Goal: Task Accomplishment & Management: Manage account settings

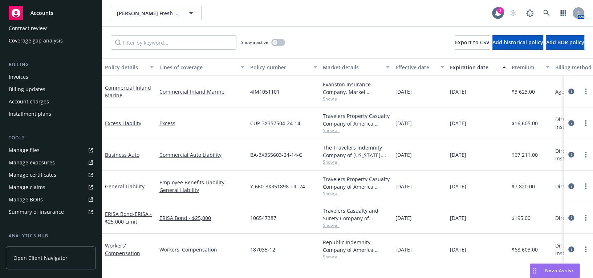
scroll to position [99, 0]
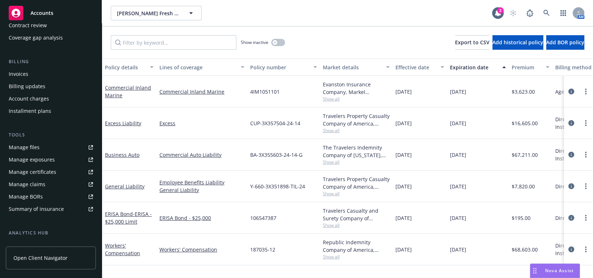
click at [54, 174] on link "Manage certificates" at bounding box center [51, 172] width 90 height 12
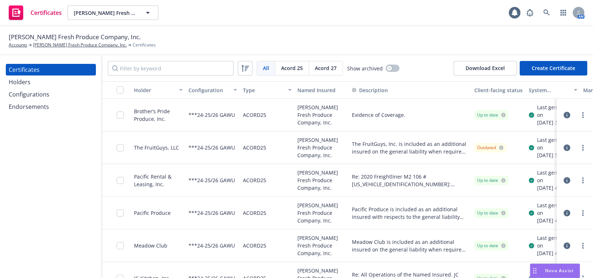
drag, startPoint x: 53, startPoint y: 80, endPoint x: 52, endPoint y: 76, distance: 4.4
click at [53, 80] on div "Holders" at bounding box center [51, 82] width 84 height 12
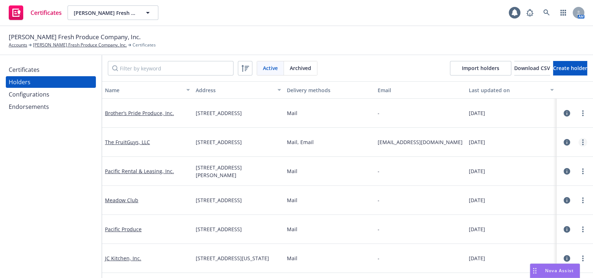
drag, startPoint x: 583, startPoint y: 146, endPoint x: 579, endPoint y: 142, distance: 5.2
click at [582, 145] on div at bounding box center [575, 142] width 31 height 15
click at [579, 142] on link "more" at bounding box center [583, 142] width 9 height 9
click at [549, 152] on link "Edit" at bounding box center [542, 157] width 80 height 15
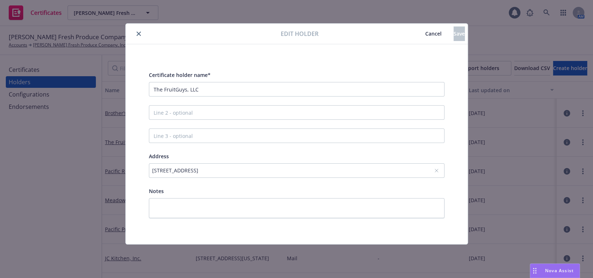
click at [207, 169] on div "21 Airport Blvd Suite H, South San Francisco, CA, 94080, USA" at bounding box center [293, 171] width 282 height 8
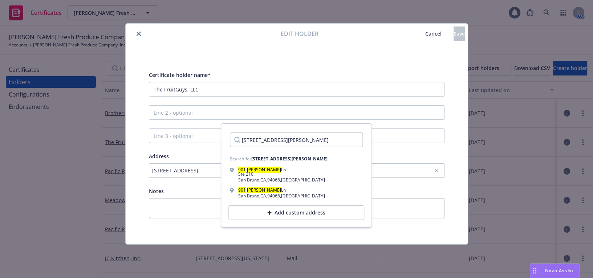
type input "901 Sneath Lane, Suite 210"
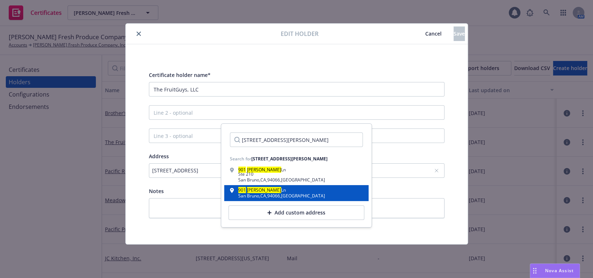
click at [250, 192] on mark "Sneath" at bounding box center [264, 190] width 34 height 6
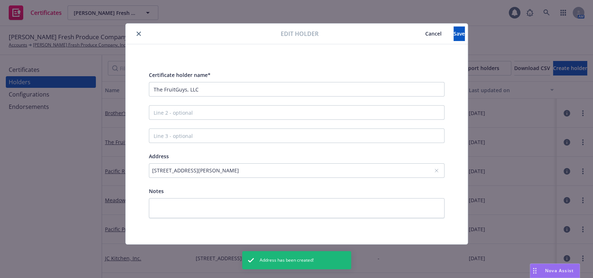
click at [266, 167] on div "901 Sneath Ln, San Bruno, CA, 94066, USA" at bounding box center [293, 171] width 282 height 8
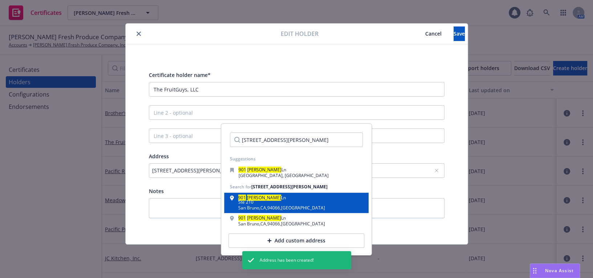
type input "901 Sneath Lane, Suite 210"
click at [279, 197] on div "901 Sneath Ln Ste 210" at bounding box center [281, 201] width 87 height 10
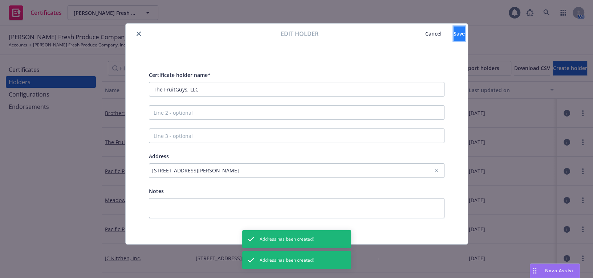
click at [454, 35] on span "Save" at bounding box center [459, 33] width 11 height 7
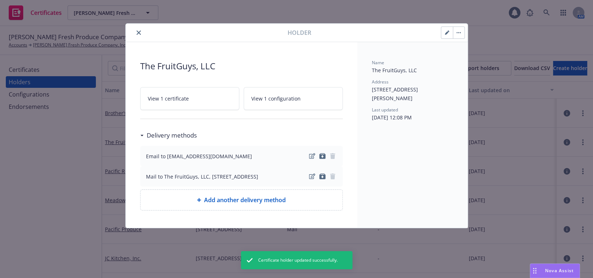
click at [139, 32] on icon "close" at bounding box center [139, 33] width 4 height 4
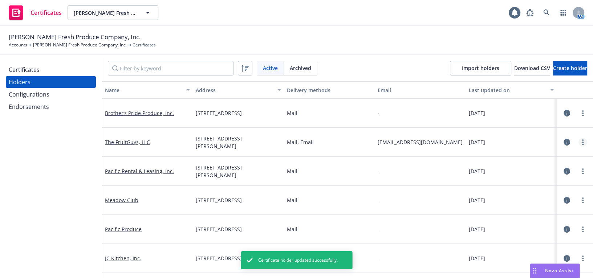
click at [582, 143] on icon "more" at bounding box center [582, 142] width 1 height 6
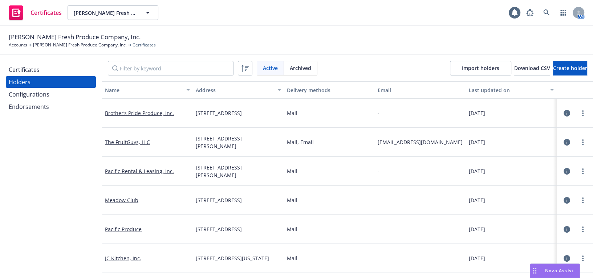
click at [522, 189] on div "02/26/2025" at bounding box center [511, 200] width 91 height 29
click at [582, 142] on link "more" at bounding box center [583, 142] width 9 height 9
click at [526, 184] on link "View certificates" at bounding box center [542, 186] width 80 height 15
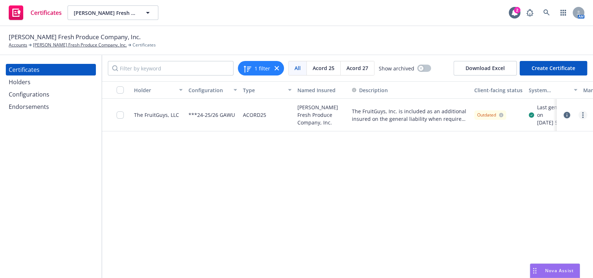
click at [581, 120] on link "more" at bounding box center [583, 115] width 9 height 9
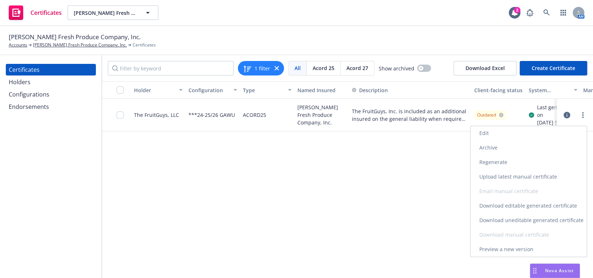
click at [506, 164] on link "Regenerate" at bounding box center [529, 162] width 116 height 15
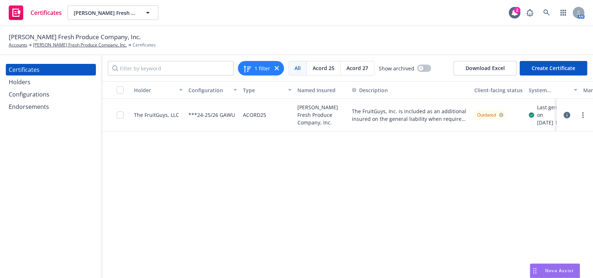
click at [36, 183] on div "Certificates Holders Configurations Endorsements" at bounding box center [51, 166] width 102 height 223
click at [120, 116] on input "checkbox" at bounding box center [120, 115] width 7 height 7
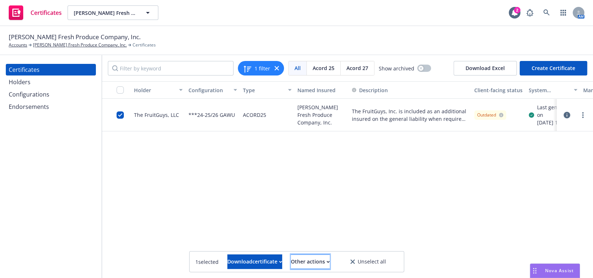
click at [296, 265] on button "Other actions" at bounding box center [310, 262] width 39 height 15
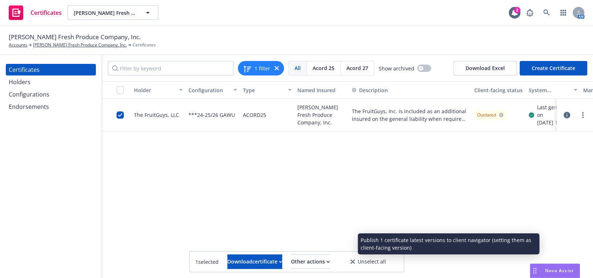
click at [311, 247] on link "Publish certificate" at bounding box center [297, 244] width 67 height 15
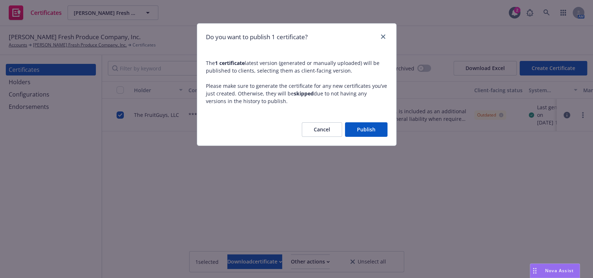
click at [359, 113] on span "The 1 certificate latest version (generated or manually uploaded) will be publi…" at bounding box center [296, 81] width 199 height 63
click at [354, 123] on button "Publish" at bounding box center [366, 129] width 43 height 15
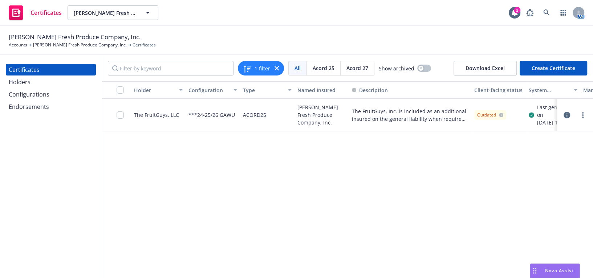
click at [31, 171] on div "Certificates Holders Configurations Endorsements" at bounding box center [51, 166] width 102 height 223
drag, startPoint x: 499, startPoint y: 121, endPoint x: 554, endPoint y: 120, distance: 54.1
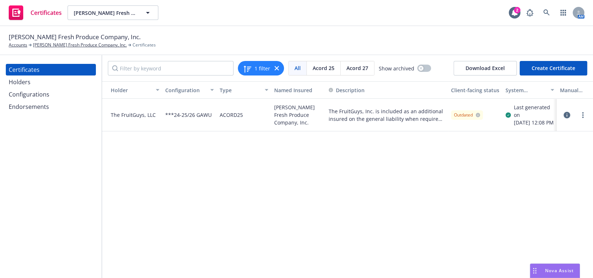
click at [579, 122] on div at bounding box center [575, 115] width 31 height 15
click at [583, 118] on circle "more" at bounding box center [582, 117] width 1 height 1
click at [385, 207] on div "Holder Configuration Type Named Insured Description Client-facing status System…" at bounding box center [347, 179] width 491 height 197
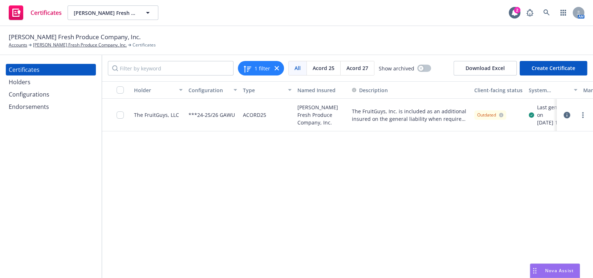
drag, startPoint x: 61, startPoint y: 146, endPoint x: 59, endPoint y: 124, distance: 22.6
click at [164, 71] on input "Filter by keyword" at bounding box center [171, 68] width 126 height 15
click at [586, 114] on div at bounding box center [583, 115] width 9 height 9
click at [584, 115] on div at bounding box center [583, 115] width 9 height 9
click at [581, 118] on link "more" at bounding box center [583, 115] width 9 height 9
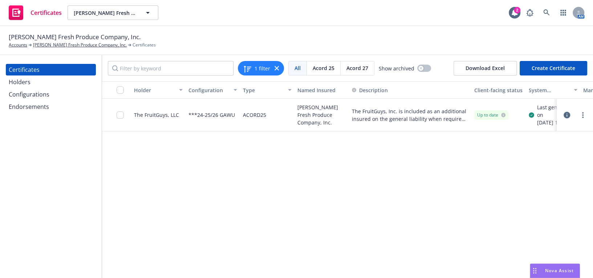
click at [485, 222] on link "Download uneditable generated certificate" at bounding box center [529, 220] width 116 height 15
click at [20, 151] on div "Certificates Holders Configurations Endorsements" at bounding box center [51, 166] width 102 height 223
click at [30, 194] on div "Certificates Holders Configurations Endorsements" at bounding box center [51, 166] width 102 height 223
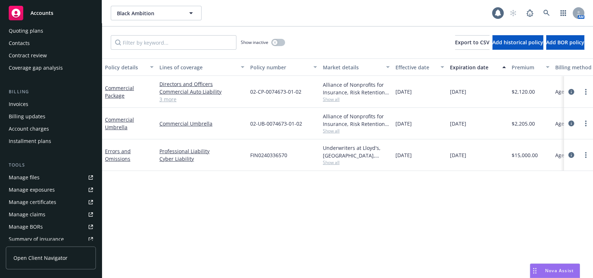
scroll to position [99, 0]
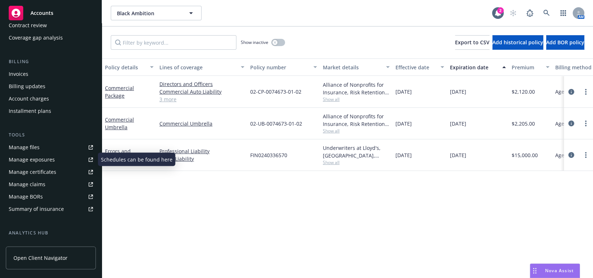
click at [54, 171] on div "Manage certificates" at bounding box center [33, 172] width 48 height 12
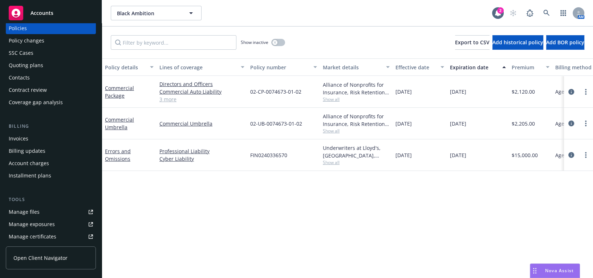
scroll to position [0, 0]
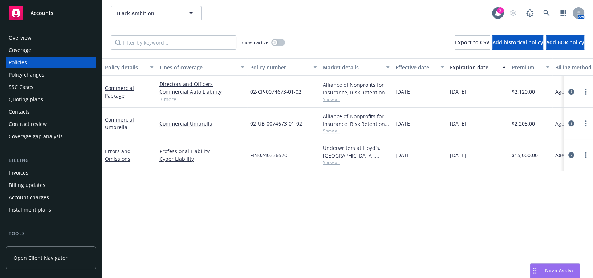
click at [116, 92] on div "Commercial Package" at bounding box center [129, 91] width 49 height 15
click at [163, 100] on link "3 more" at bounding box center [201, 100] width 85 height 8
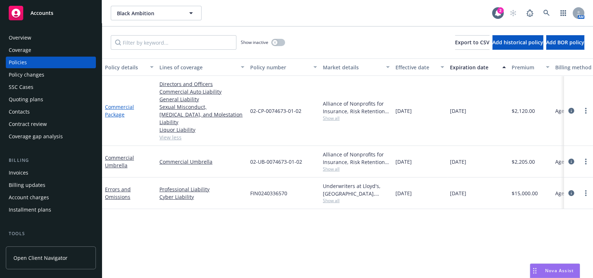
click at [120, 113] on link "Commercial Package" at bounding box center [119, 111] width 29 height 15
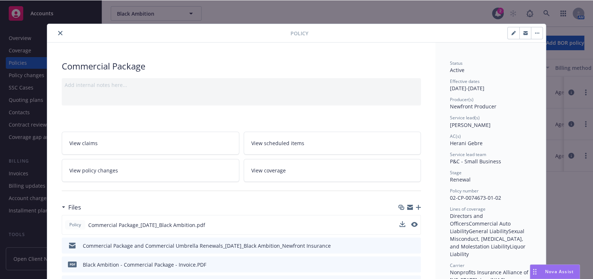
scroll to position [66, 0]
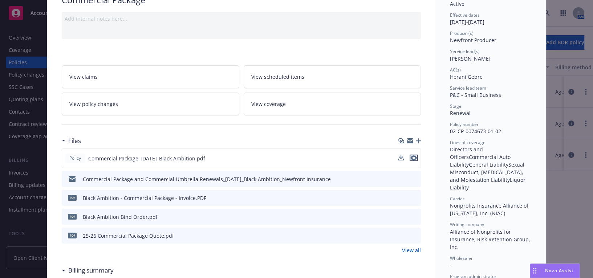
click at [412, 159] on icon "preview file" at bounding box center [413, 157] width 7 height 5
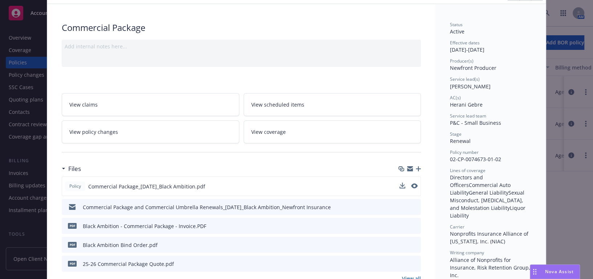
scroll to position [0, 0]
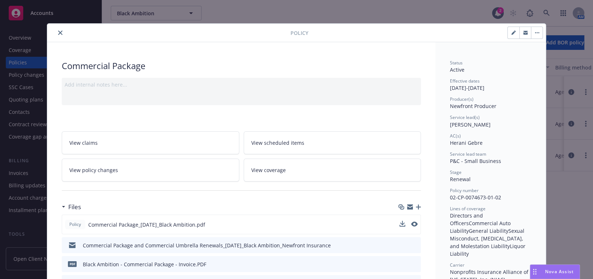
click at [52, 33] on div at bounding box center [170, 32] width 240 height 9
click at [56, 31] on button "close" at bounding box center [60, 32] width 9 height 9
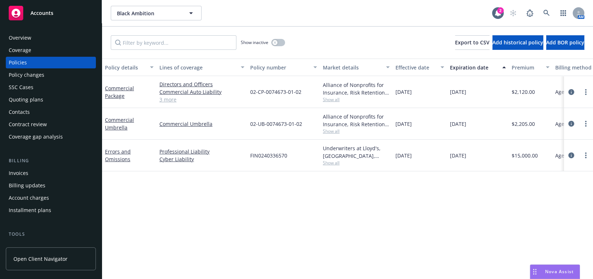
click at [39, 40] on div "Overview" at bounding box center [51, 38] width 84 height 12
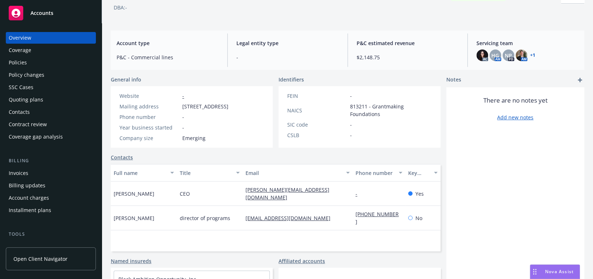
scroll to position [109, 0]
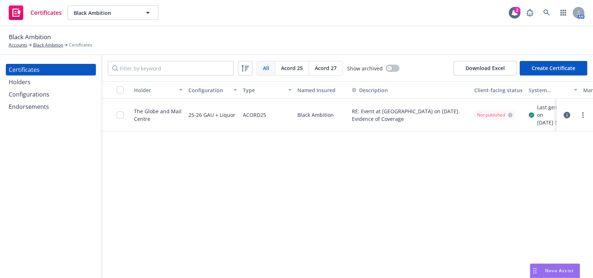
click at [585, 114] on div at bounding box center [583, 115] width 9 height 9
click at [582, 118] on icon "more" at bounding box center [582, 115] width 1 height 6
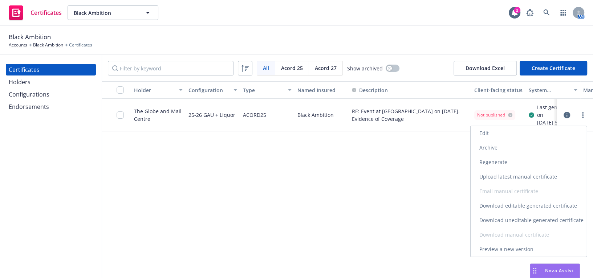
click at [503, 136] on link "Edit" at bounding box center [529, 133] width 116 height 15
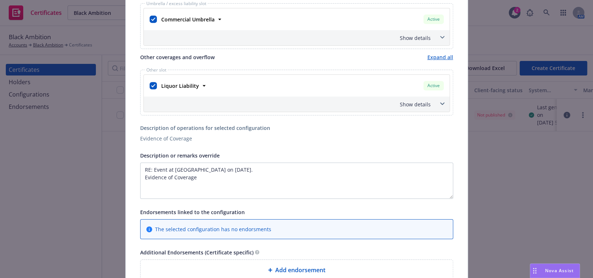
scroll to position [330, 0]
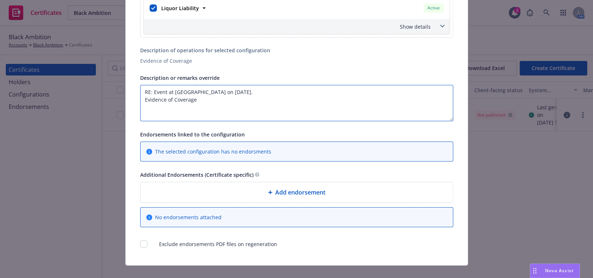
drag, startPoint x: 112, startPoint y: 101, endPoint x: 54, endPoint y: 100, distance: 58.5
click at [55, 101] on div "Edit Acord25 certificate Cancel Save Certificate configuration* [object Object]…" at bounding box center [296, 139] width 593 height 278
paste textarea "The Certificate Holder is included as an additional insured as required by a wr…"
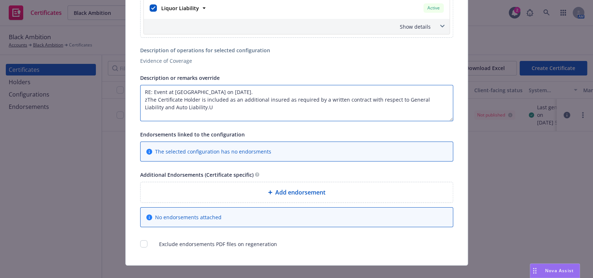
drag, startPoint x: 152, startPoint y: 110, endPoint x: 25, endPoint y: 98, distance: 127.0
click at [25, 98] on div "Edit Acord25 certificate Cancel Save Certificate configuration* [object Object]…" at bounding box center [296, 139] width 593 height 278
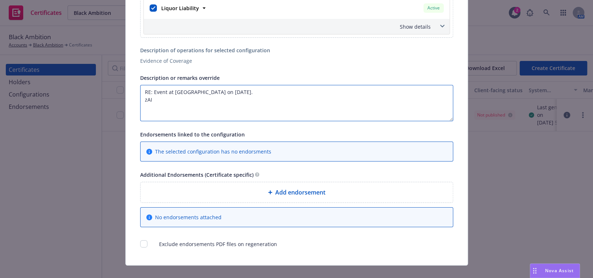
paste textarea "The Certificate Holder is included as an additional insured as required by a wr…"
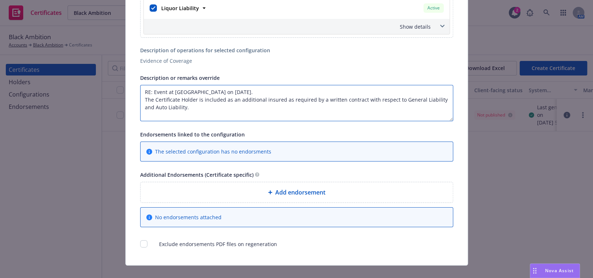
drag, startPoint x: 212, startPoint y: 105, endPoint x: 433, endPoint y: 95, distance: 221.4
click at [433, 95] on textarea "RE: Event at Globe and Mail Center on September 26, 2025. The Certificate Holde…" at bounding box center [296, 103] width 313 height 36
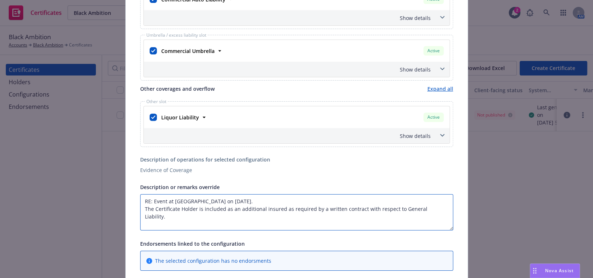
scroll to position [57, 0]
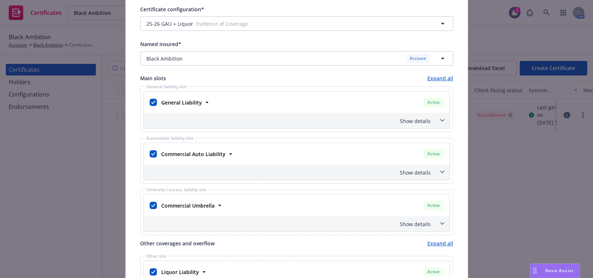
type textarea "RE: Event at Globe and Mail Center on September 26, 2025. The Certificate Holde…"
click at [410, 120] on div "Show details" at bounding box center [288, 121] width 286 height 8
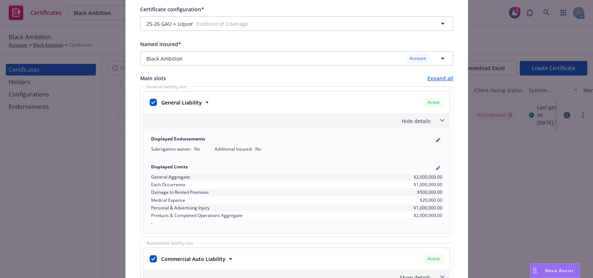
click at [438, 138] on div "Displayed Endorsements Subrogation waiver : No Additional insured : No" at bounding box center [297, 143] width 300 height 25
click at [438, 138] on link "pencil" at bounding box center [438, 140] width 9 height 9
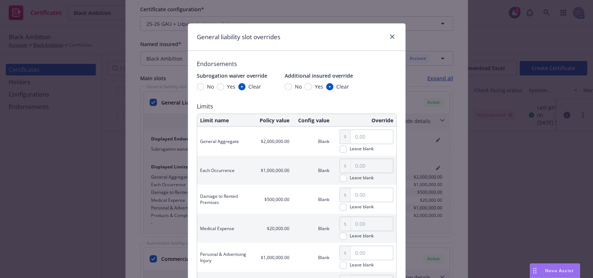
click at [300, 86] on div "No Yes Clear" at bounding box center [317, 87] width 64 height 8
click at [305, 87] on input "Yes" at bounding box center [308, 86] width 7 height 7
radio input "true"
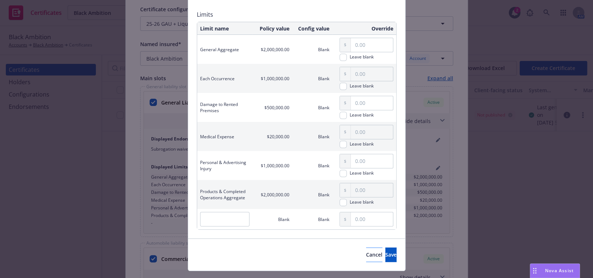
scroll to position [108, 0]
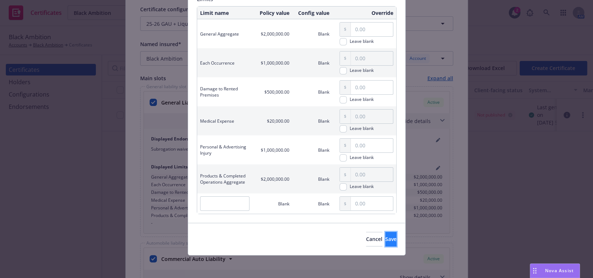
click at [385, 244] on button "Save" at bounding box center [390, 239] width 11 height 15
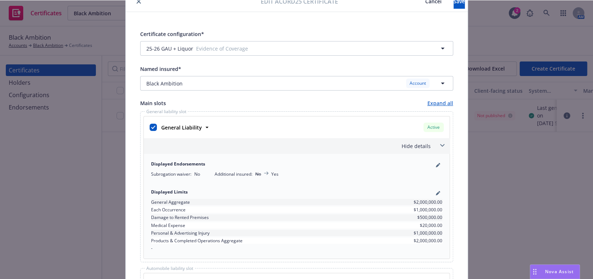
scroll to position [0, 0]
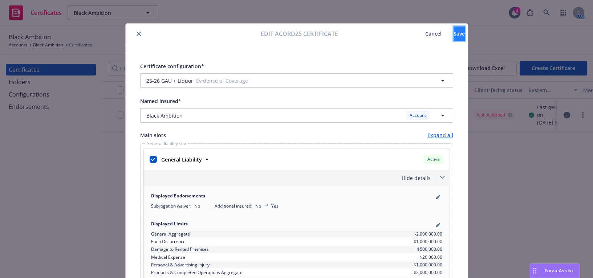
click at [454, 37] on button "Save" at bounding box center [459, 34] width 11 height 15
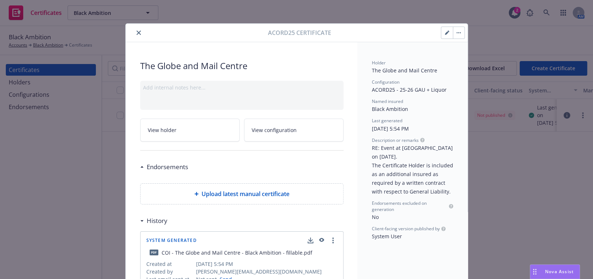
click at [140, 33] on button "close" at bounding box center [138, 32] width 9 height 9
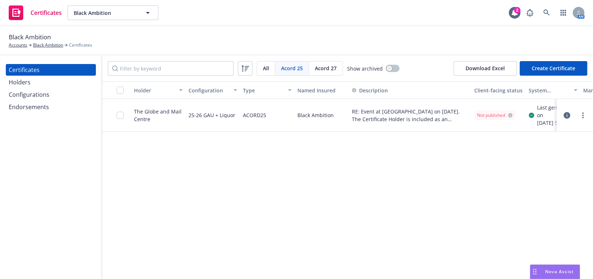
click at [46, 103] on div "Endorsements" at bounding box center [29, 107] width 40 height 12
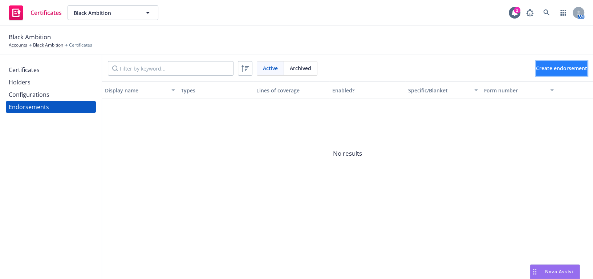
click at [536, 65] on button "Create endorsement" at bounding box center [561, 68] width 51 height 15
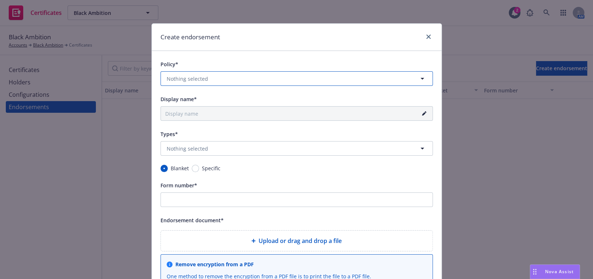
click at [211, 77] on button "Nothing selected" at bounding box center [297, 78] width 272 height 15
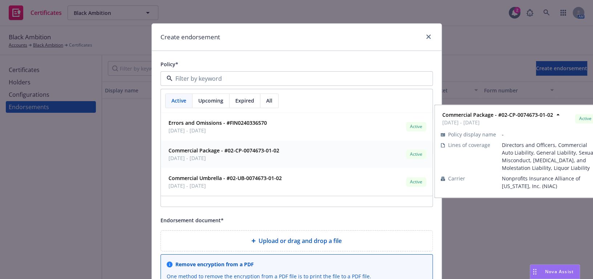
click at [215, 156] on span "03/20/2025 - 03/20/2026" at bounding box center [224, 158] width 111 height 8
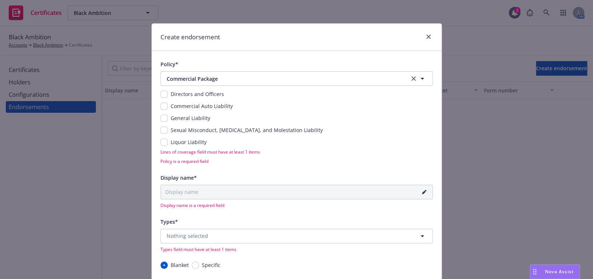
click at [166, 116] on div "General Liability" at bounding box center [297, 118] width 272 height 8
click at [161, 120] on input "checkbox" at bounding box center [164, 117] width 7 height 7
checkbox input "true"
type input "25-26 General Liability Blanket"
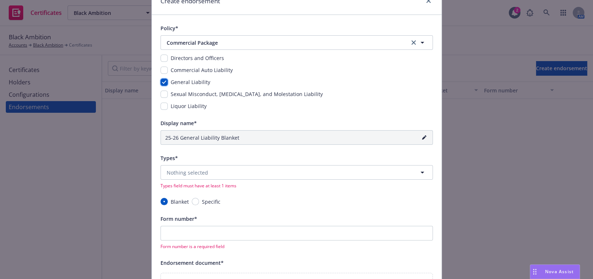
scroll to position [99, 0]
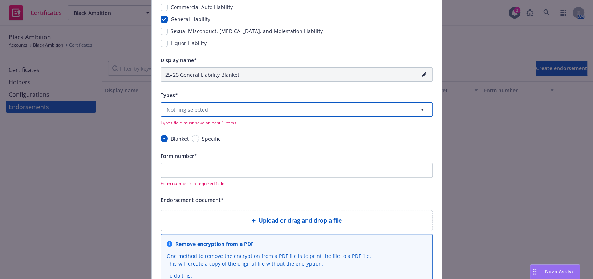
click at [185, 109] on span "Nothing selected" at bounding box center [187, 110] width 41 height 8
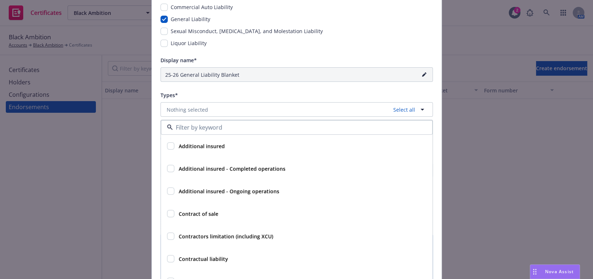
click at [190, 152] on div "Additional insured" at bounding box center [302, 145] width 252 height 13
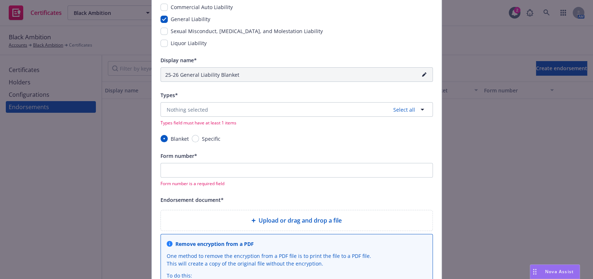
checkbox input "true"
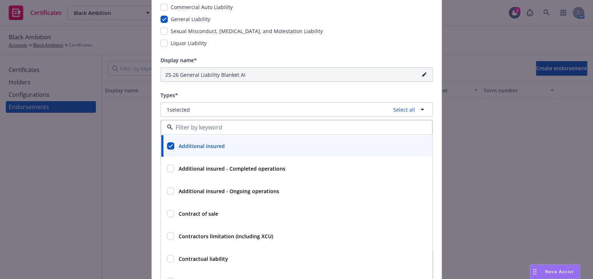
click at [211, 93] on div "Types*" at bounding box center [297, 94] width 272 height 9
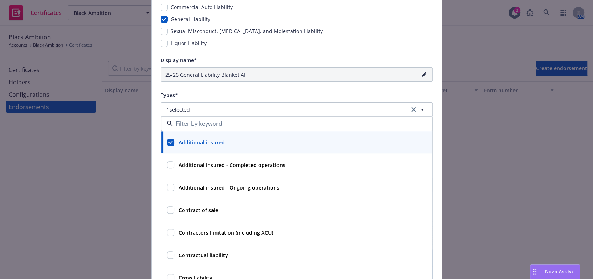
scroll to position [132, 0]
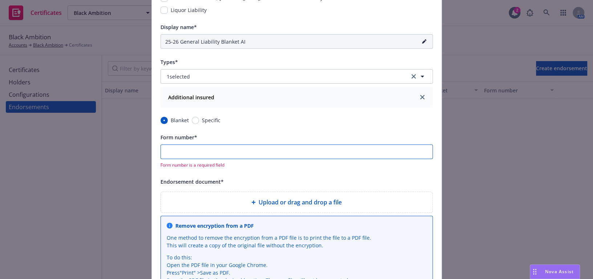
click at [211, 154] on input "Form number*" at bounding box center [297, 151] width 272 height 15
paste input "NIA-131 ISC 05 20"
type input "25-26 General Liability Blanket AI (NIA-131 ISC 05 20)"
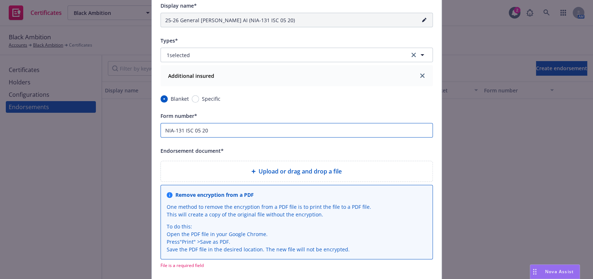
scroll to position [165, 0]
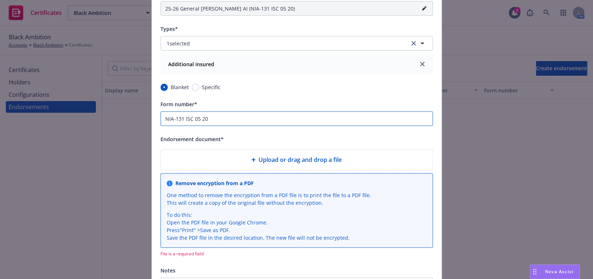
type input "NIA-131 ISC 05 20"
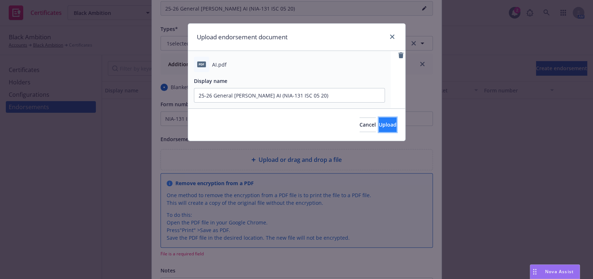
click at [385, 123] on button "Upload" at bounding box center [388, 124] width 18 height 15
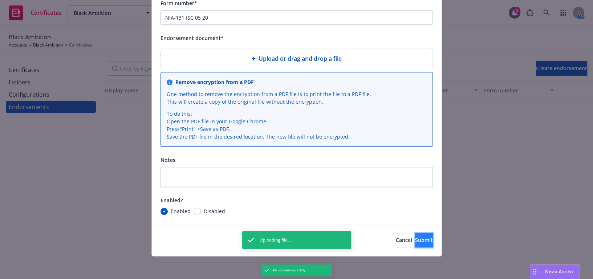
scroll to position [282, 0]
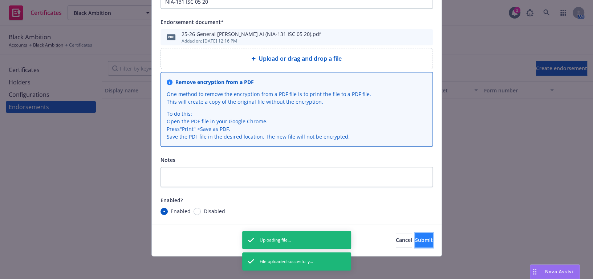
click at [415, 240] on span "Submit" at bounding box center [424, 239] width 18 height 7
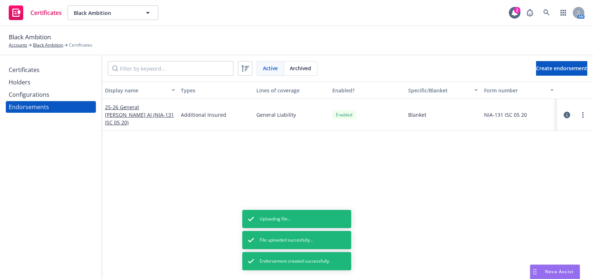
click at [37, 70] on div "Certificates" at bounding box center [24, 70] width 31 height 12
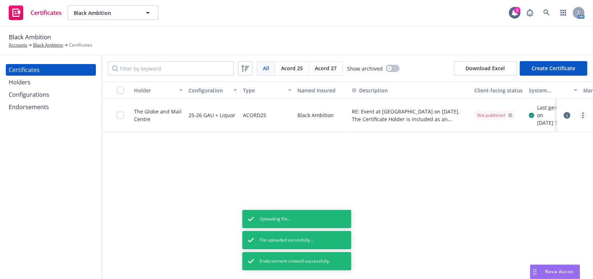
click at [584, 120] on link "more" at bounding box center [583, 115] width 9 height 9
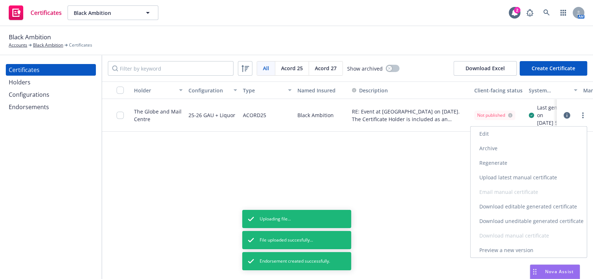
click at [513, 134] on link "Edit" at bounding box center [529, 133] width 116 height 15
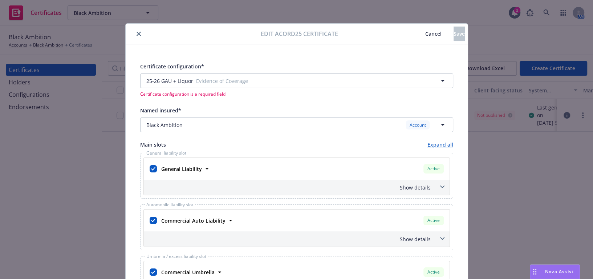
click at [424, 183] on div "Show details" at bounding box center [288, 187] width 286 height 8
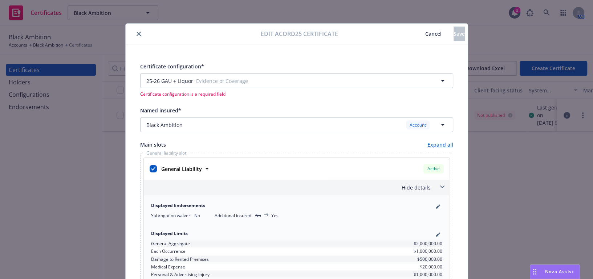
click at [424, 183] on div "Hide details" at bounding box center [288, 187] width 286 height 8
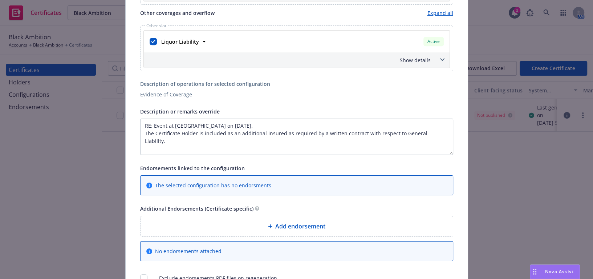
scroll to position [339, 0]
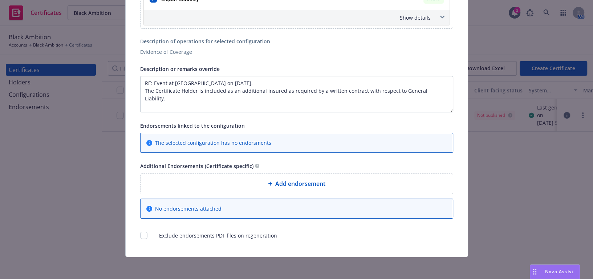
click at [289, 179] on span "Add endorsement" at bounding box center [300, 183] width 50 height 9
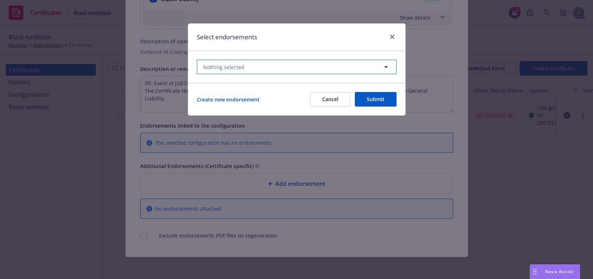
click at [296, 73] on button "Nothing selected" at bounding box center [297, 67] width 200 height 15
click at [262, 109] on span "Blanket" at bounding box center [280, 110] width 130 height 8
checkbox input "true"
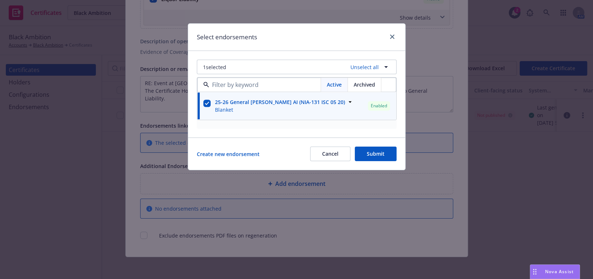
click at [315, 42] on div "Select endorsements" at bounding box center [296, 37] width 217 height 27
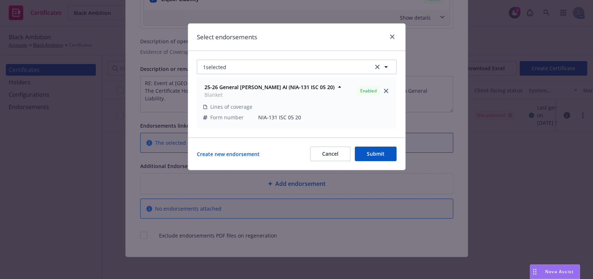
drag, startPoint x: 384, startPoint y: 160, endPoint x: 385, endPoint y: 150, distance: 9.9
click at [384, 159] on button "Submit" at bounding box center [376, 153] width 42 height 15
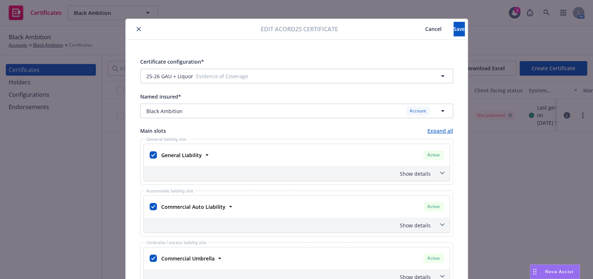
scroll to position [0, 0]
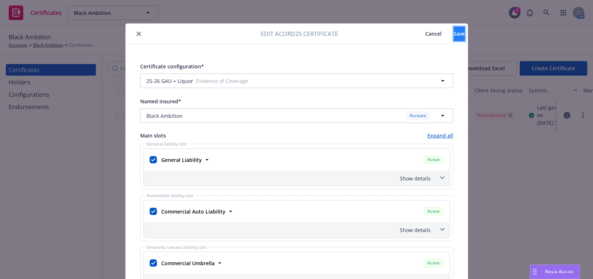
click at [454, 36] on span "Save" at bounding box center [459, 33] width 11 height 7
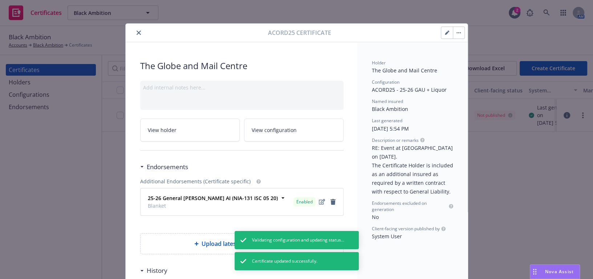
click at [137, 32] on icon "close" at bounding box center [139, 33] width 4 height 4
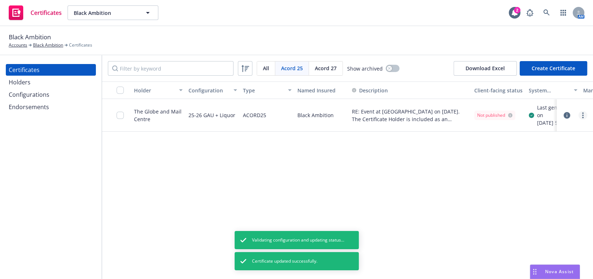
click at [582, 117] on link "more" at bounding box center [583, 115] width 9 height 9
click at [501, 163] on link "Regenerate" at bounding box center [529, 162] width 116 height 15
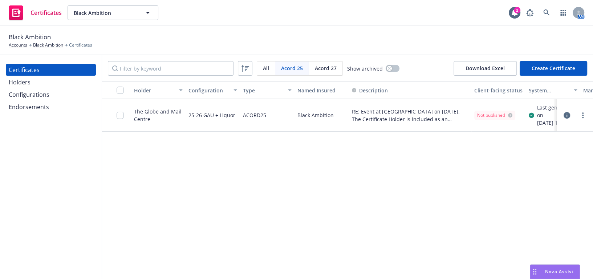
drag, startPoint x: 57, startPoint y: 172, endPoint x: 50, endPoint y: 168, distance: 7.7
click at [50, 170] on div "Certificates Holders Configurations Endorsements" at bounding box center [51, 166] width 102 height 223
click at [582, 116] on icon "more" at bounding box center [582, 115] width 1 height 6
click at [507, 223] on link "Download uneditable generated certificate" at bounding box center [529, 220] width 116 height 15
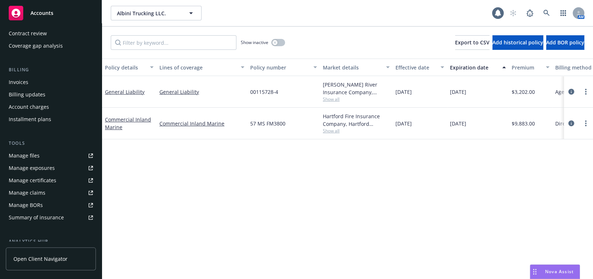
scroll to position [99, 0]
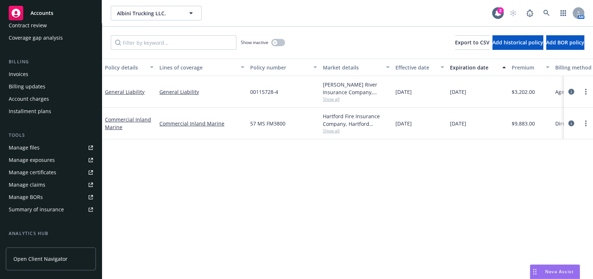
click at [48, 167] on div "Manage certificates" at bounding box center [33, 172] width 48 height 12
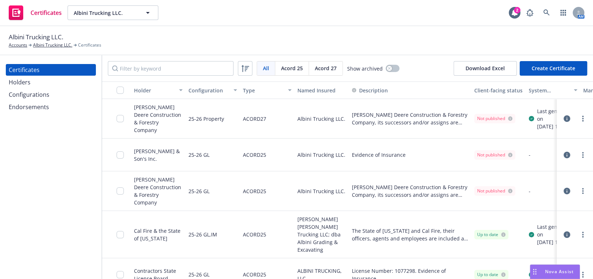
click at [34, 210] on div "Certificates Holders Configurations Endorsements" at bounding box center [51, 166] width 102 height 223
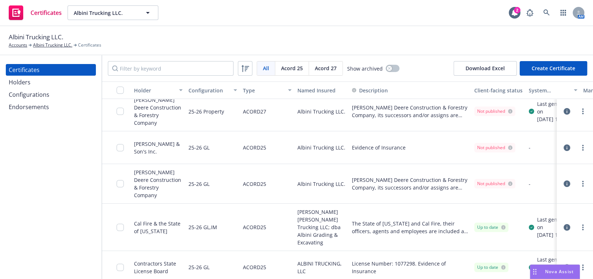
scroll to position [9, 0]
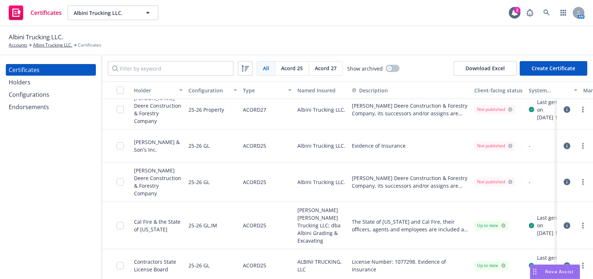
drag, startPoint x: 49, startPoint y: 145, endPoint x: 50, endPoint y: 99, distance: 45.4
click at [49, 145] on div "Certificates Holders Configurations Endorsements" at bounding box center [51, 166] width 102 height 223
click at [65, 161] on div "Certificates Holders Configurations Endorsements" at bounding box center [51, 166] width 102 height 223
